Goal: Task Accomplishment & Management: Use online tool/utility

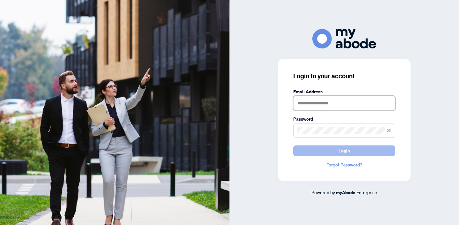
type input "**********"
click at [360, 149] on button "Login" at bounding box center [344, 151] width 102 height 11
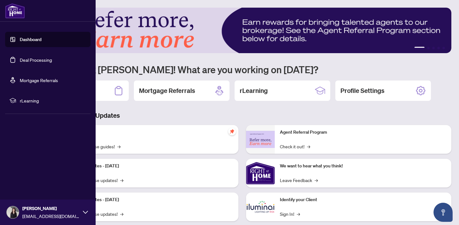
click at [20, 40] on link "Dashboard" at bounding box center [31, 40] width 22 height 6
click at [52, 59] on link "Deal Processing" at bounding box center [36, 60] width 32 height 6
